Goal: Information Seeking & Learning: Learn about a topic

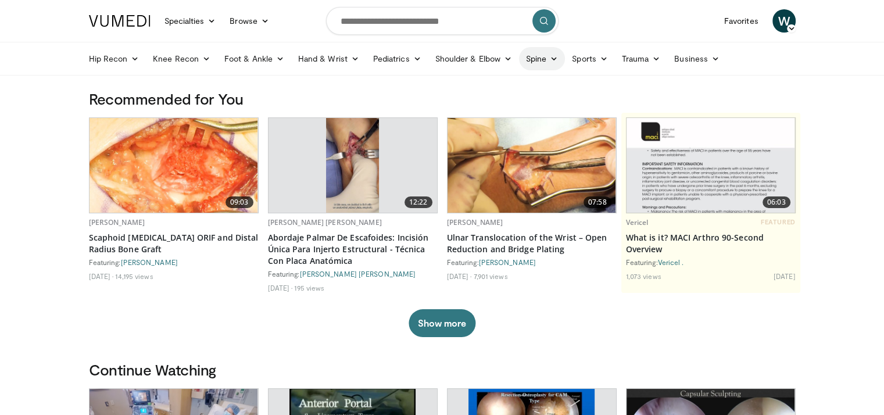
click at [553, 53] on link "Spine" at bounding box center [542, 58] width 46 height 23
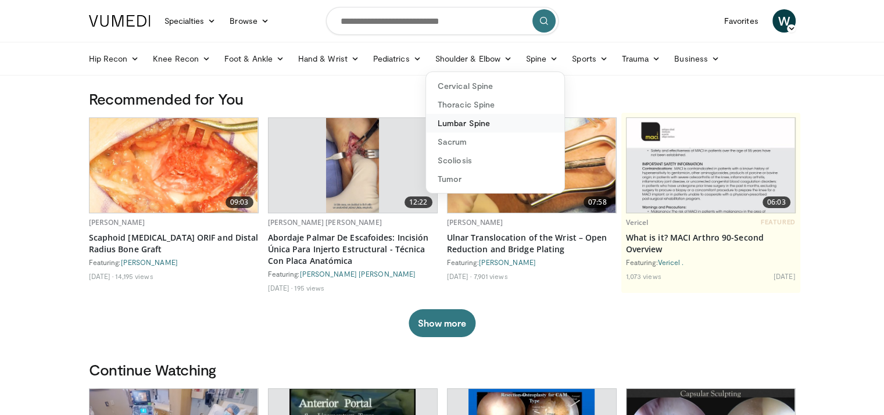
click at [478, 125] on link "Lumbar Spine" at bounding box center [495, 123] width 138 height 19
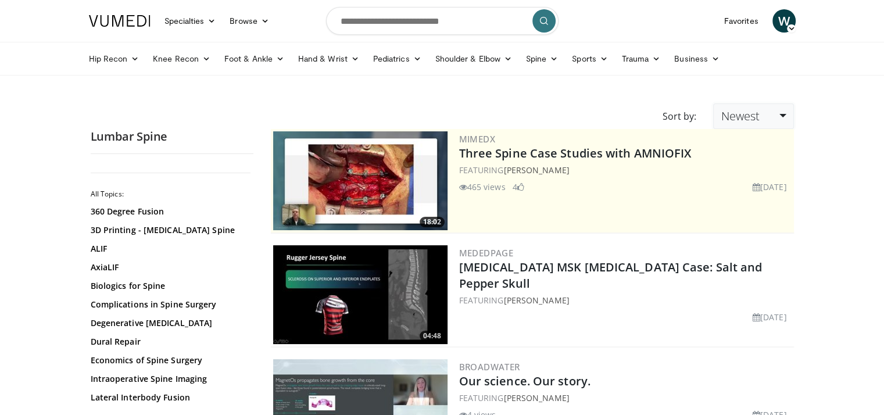
click at [763, 112] on link "Newest" at bounding box center [753, 117] width 80 height 26
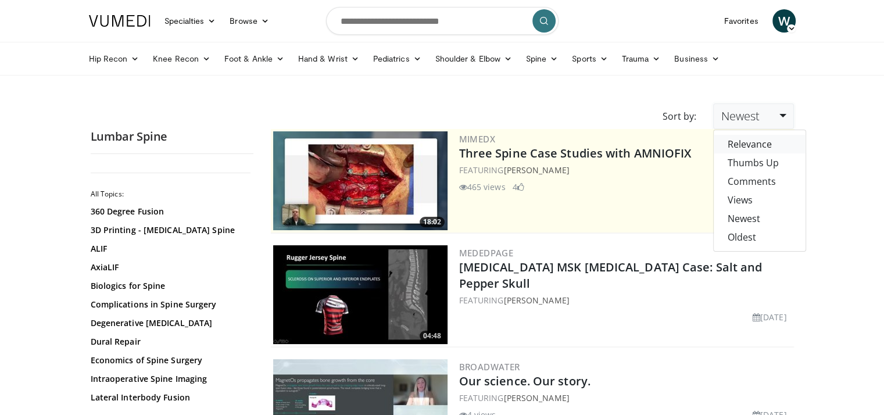
click at [751, 142] on link "Relevance" at bounding box center [760, 144] width 92 height 19
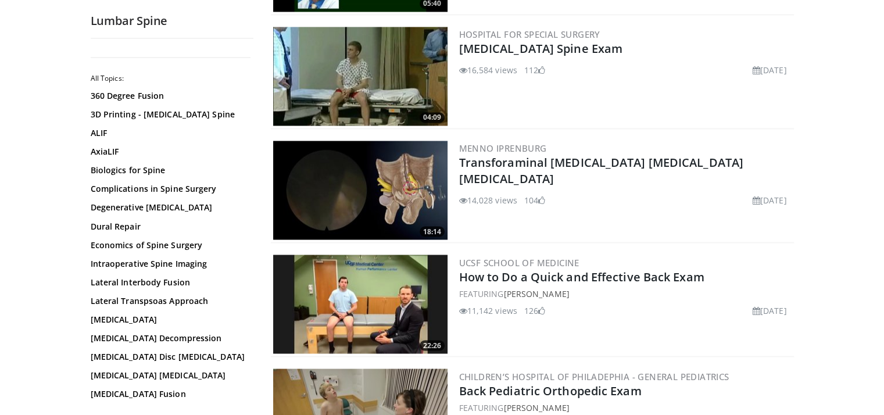
scroll to position [1984, 0]
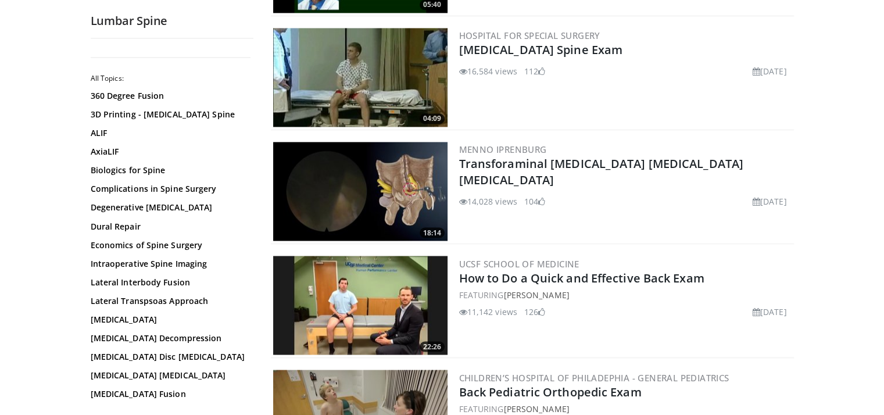
click at [351, 175] on img at bounding box center [360, 191] width 174 height 99
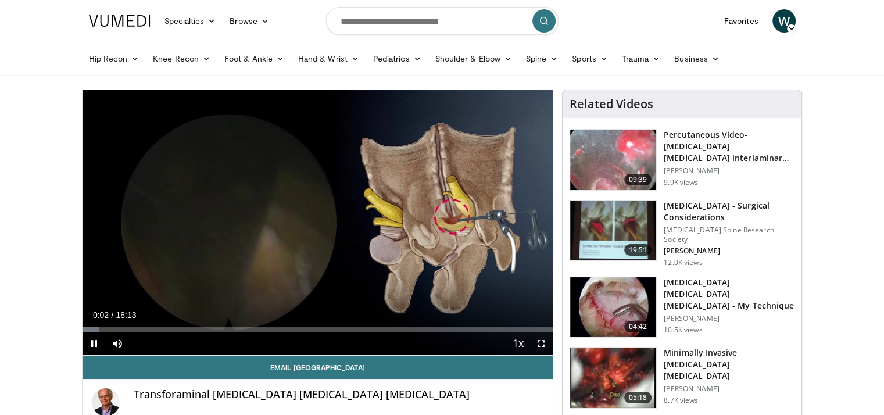
click at [321, 223] on div "10 seconds Tap to unmute" at bounding box center [318, 222] width 471 height 265
click at [545, 345] on span "Video Player" at bounding box center [541, 343] width 23 height 23
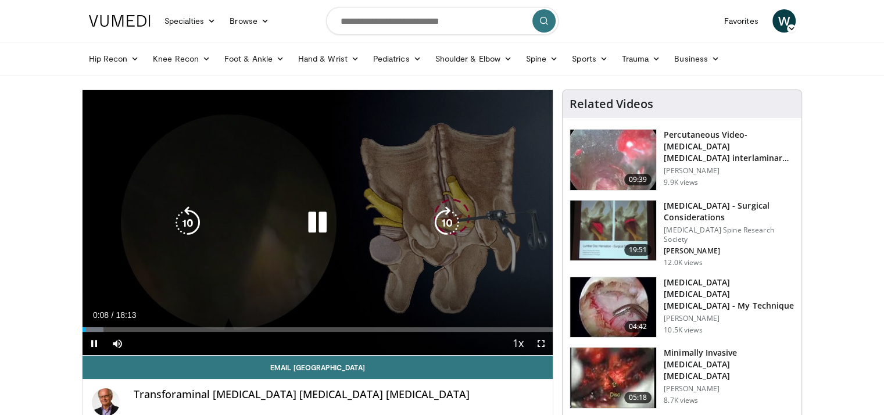
click at [319, 224] on icon "Video Player" at bounding box center [317, 222] width 33 height 33
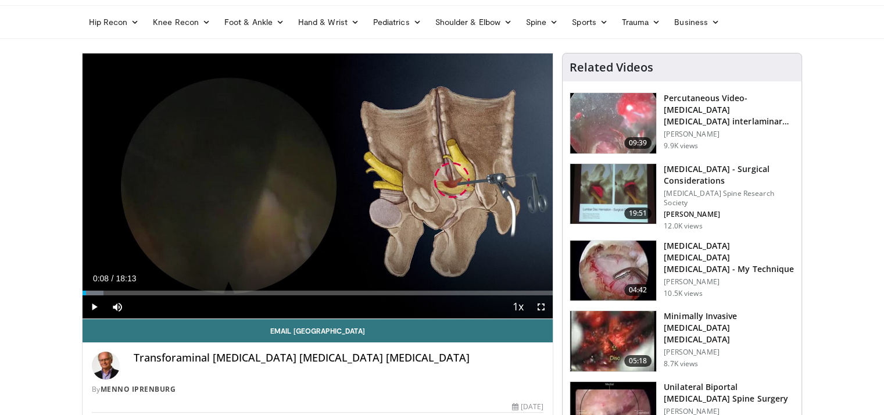
scroll to position [37, 0]
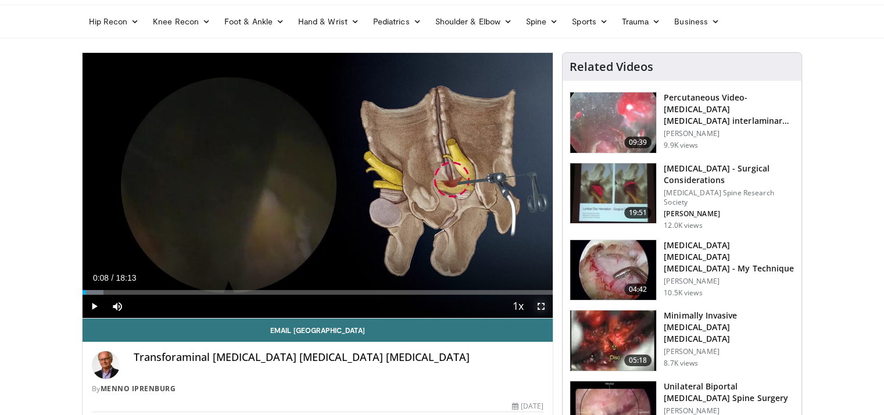
click at [547, 305] on span "Video Player" at bounding box center [541, 306] width 23 height 23
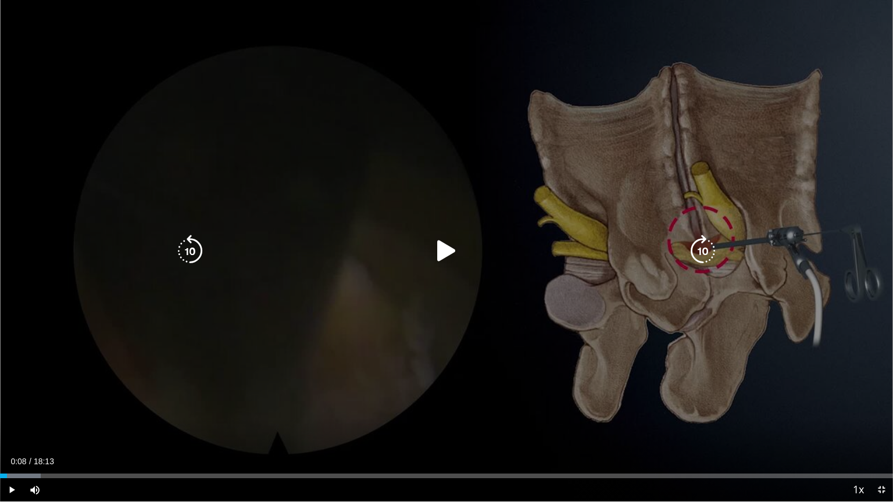
click at [495, 234] on div "10 seconds Tap to unmute" at bounding box center [446, 251] width 893 height 502
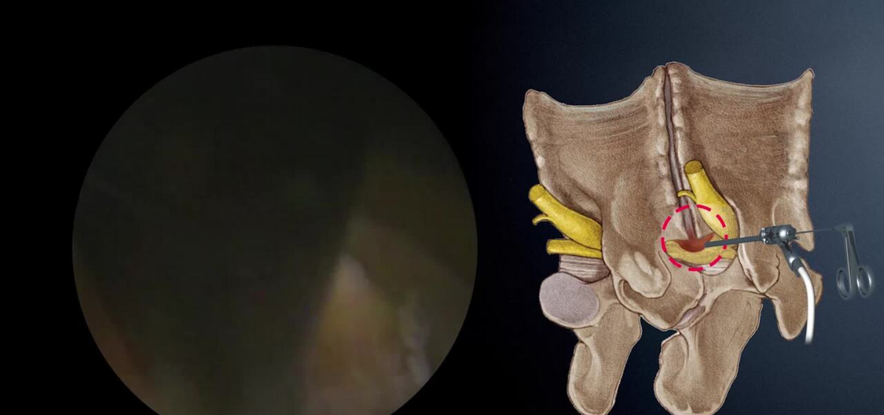
scroll to position [90, 0]
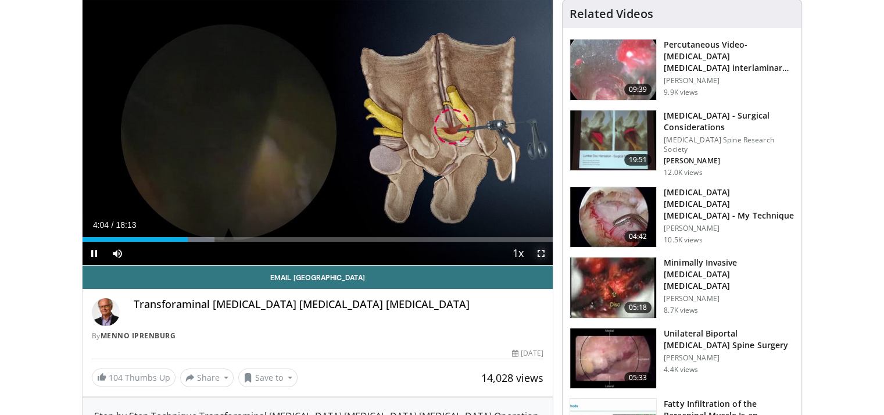
click at [541, 254] on span "Video Player" at bounding box center [541, 253] width 23 height 23
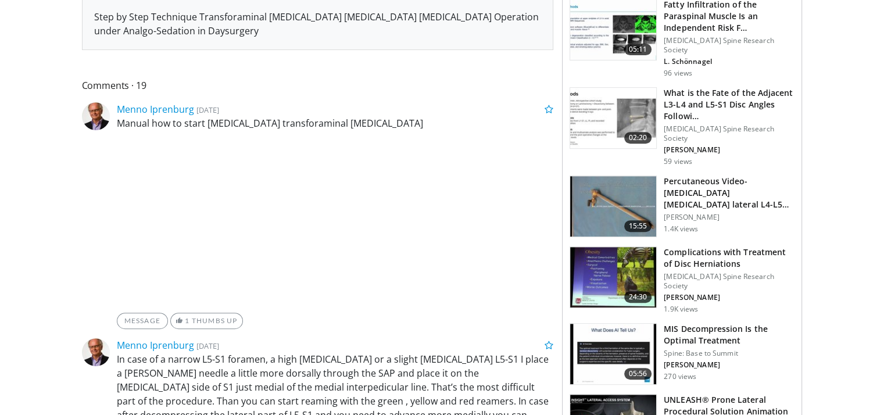
scroll to position [0, 0]
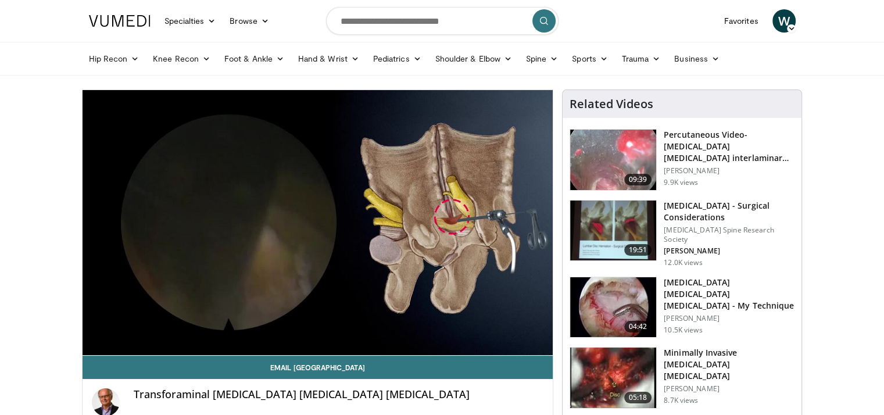
click at [123, 15] on img at bounding box center [120, 21] width 62 height 12
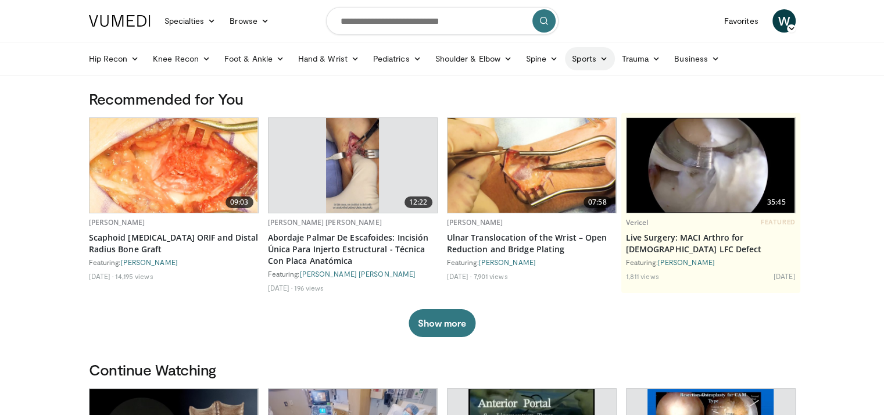
click at [600, 56] on icon at bounding box center [604, 59] width 8 height 8
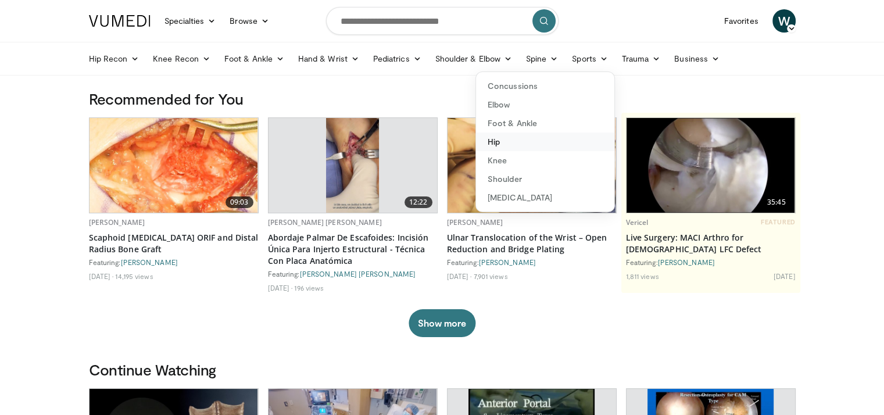
click at [491, 147] on link "Hip" at bounding box center [545, 142] width 138 height 19
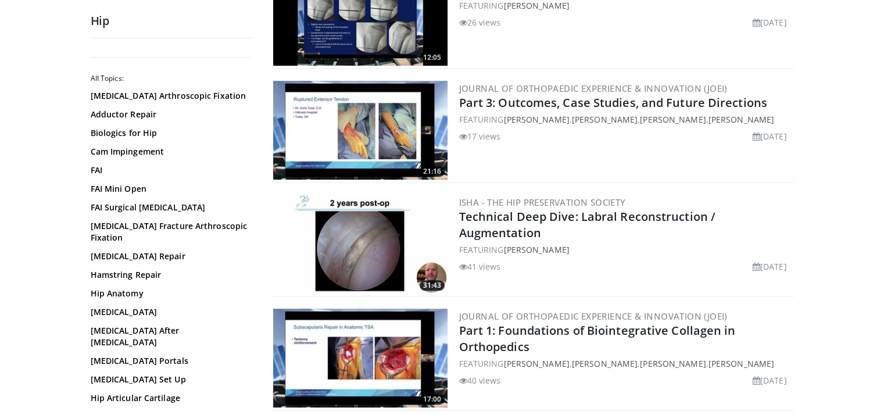
scroll to position [393, 0]
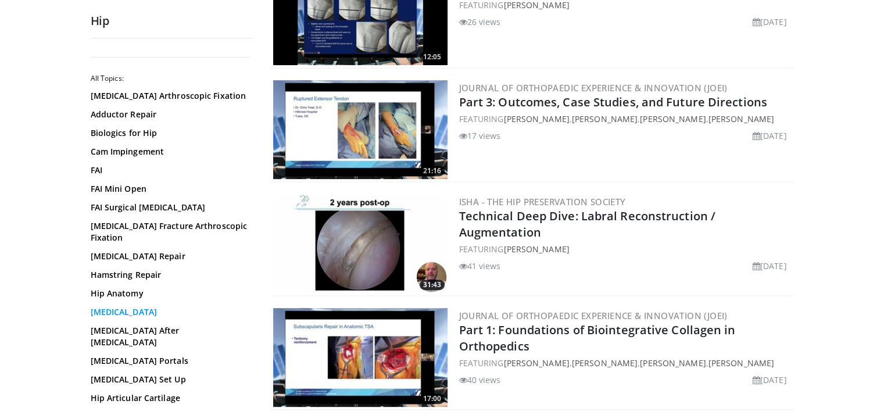
click at [116, 318] on link "[MEDICAL_DATA]" at bounding box center [169, 312] width 157 height 12
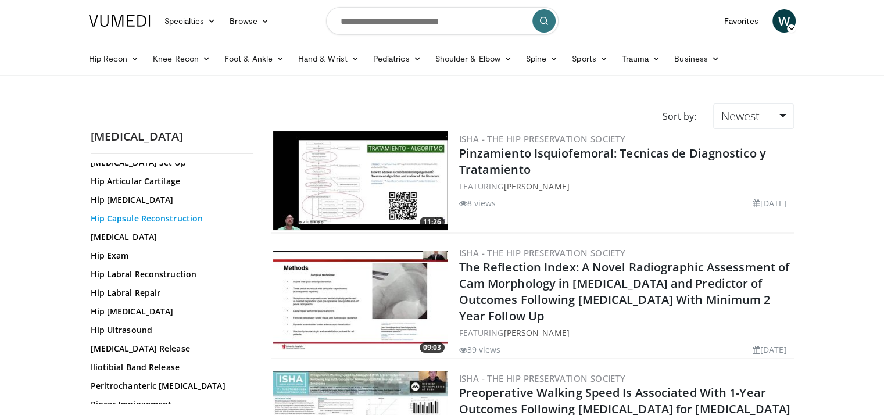
scroll to position [280, 0]
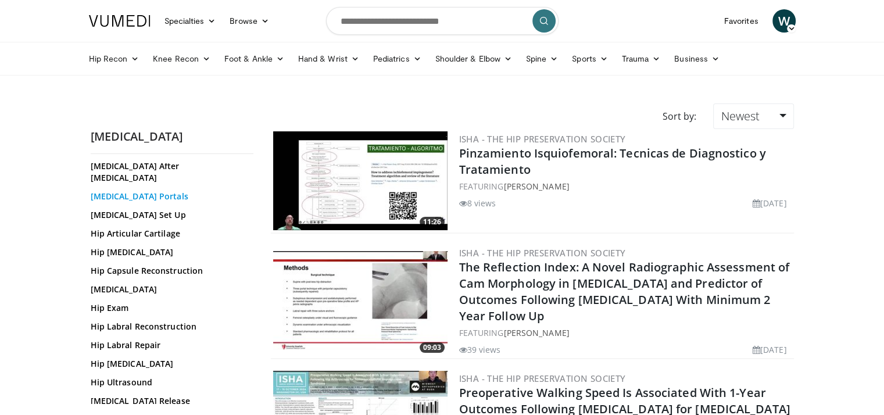
click at [137, 196] on link "Hip Arthroscopy Portals" at bounding box center [169, 197] width 157 height 12
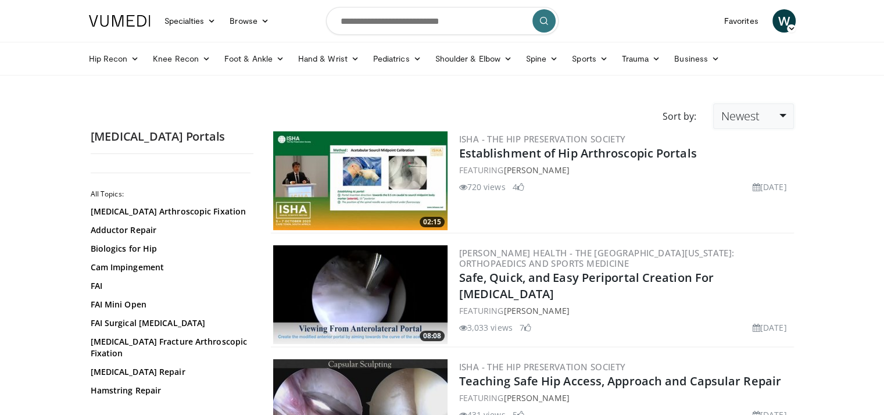
click at [767, 116] on link "Newest" at bounding box center [753, 117] width 80 height 26
click at [766, 140] on link "Relevance" at bounding box center [760, 144] width 92 height 19
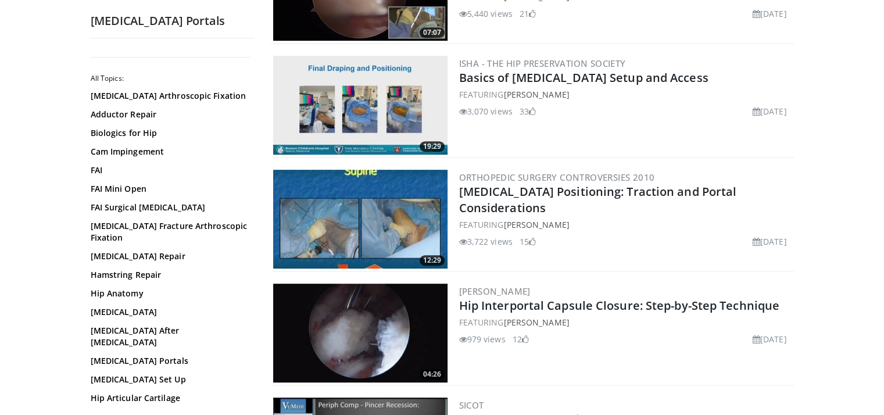
scroll to position [532, 0]
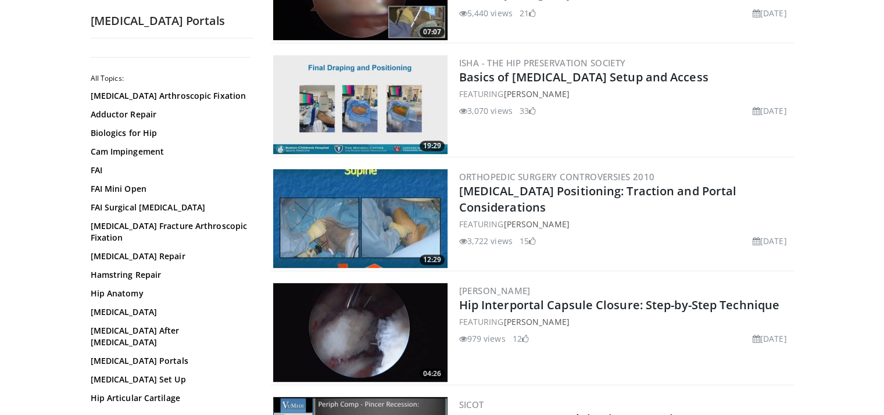
click at [398, 224] on img at bounding box center [360, 218] width 174 height 99
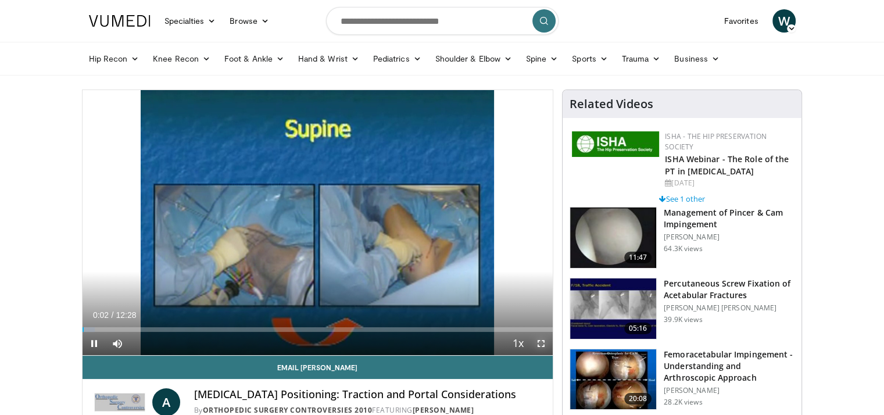
click at [541, 339] on span "Video Player" at bounding box center [541, 343] width 23 height 23
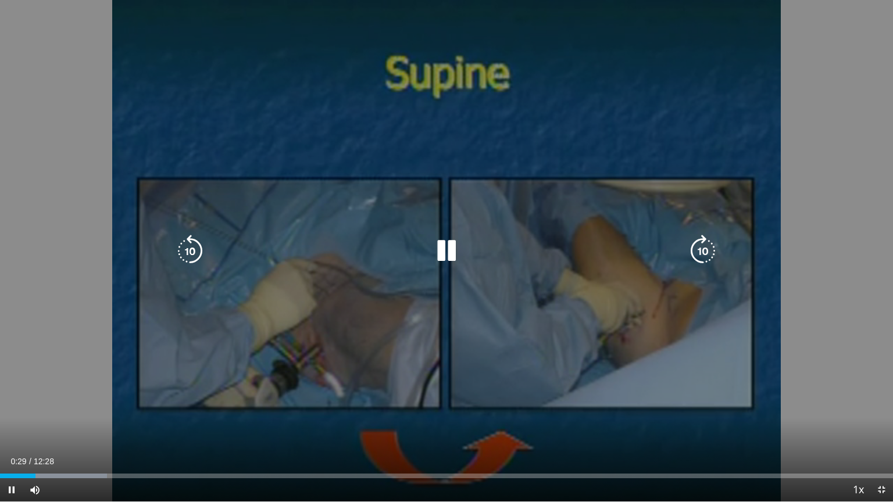
click at [443, 238] on icon "Video Player" at bounding box center [446, 251] width 33 height 33
